Goal: Information Seeking & Learning: Learn about a topic

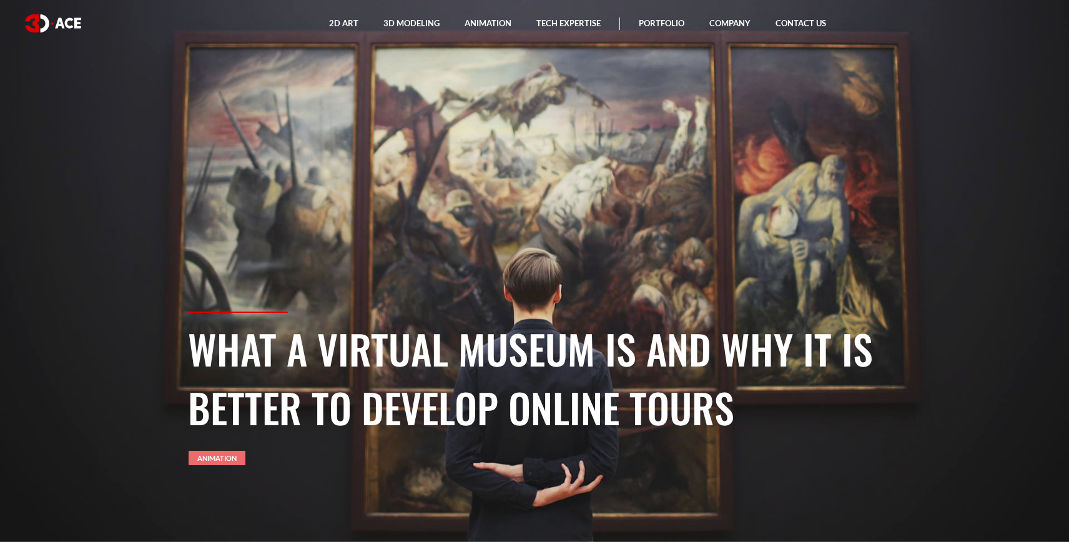
click at [227, 463] on link "Animation" at bounding box center [217, 458] width 57 height 14
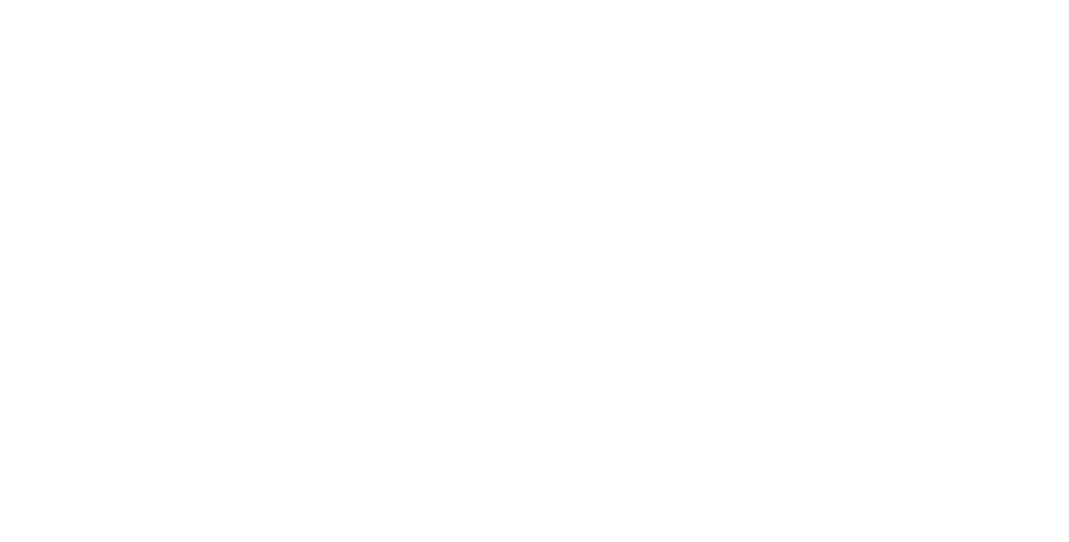
scroll to position [4455, 0]
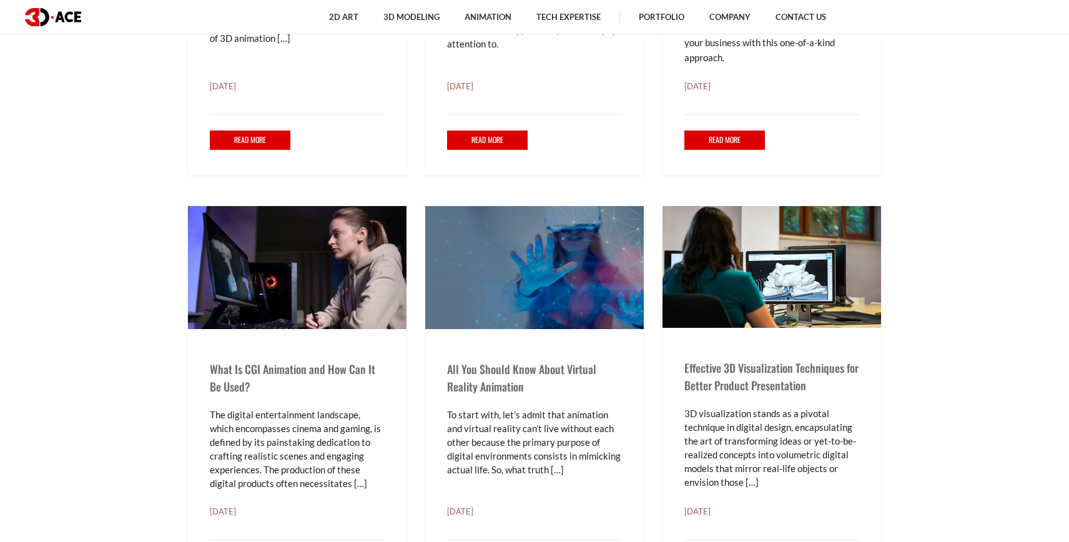
scroll to position [860, 0]
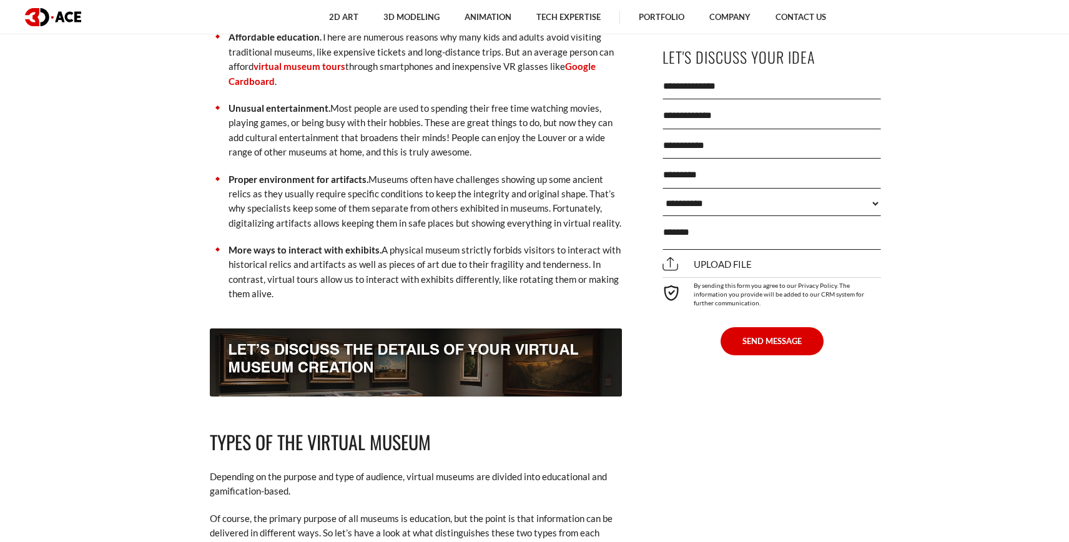
scroll to position [1470, 0]
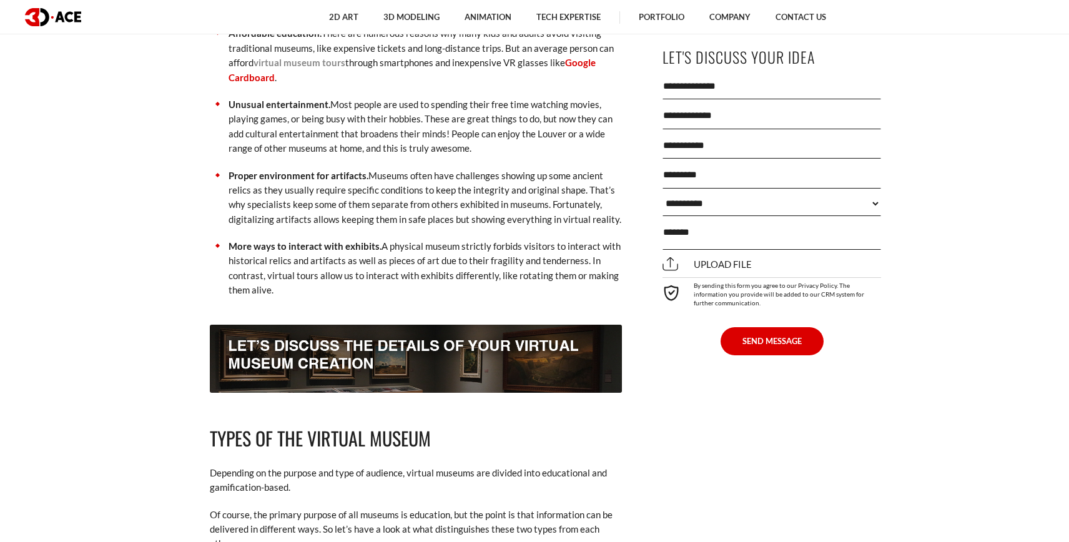
click at [320, 65] on link "virtual museum tours" at bounding box center [299, 62] width 92 height 11
